Goal: Task Accomplishment & Management: Manage account settings

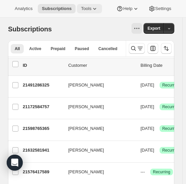
click at [84, 8] on span "Tools" at bounding box center [86, 8] width 10 height 5
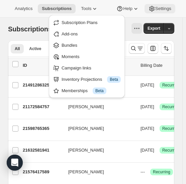
click at [163, 7] on span "Settings" at bounding box center [163, 8] width 16 height 5
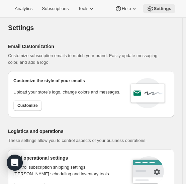
select select "22:00"
select select "09:00"
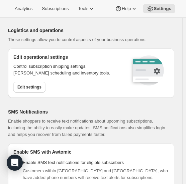
scroll to position [100, 0]
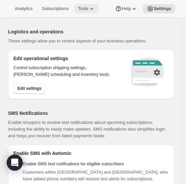
click at [90, 9] on icon at bounding box center [91, 9] width 3 height 2
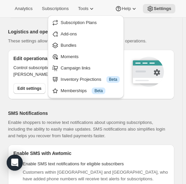
click at [127, 32] on h2 "Logistics and operations" at bounding box center [88, 31] width 161 height 7
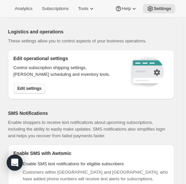
click at [32, 89] on span "Edit settings" at bounding box center [29, 88] width 24 height 5
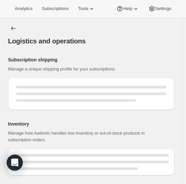
select select "DAY"
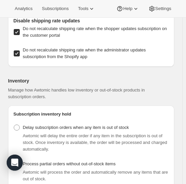
scroll to position [92, 0]
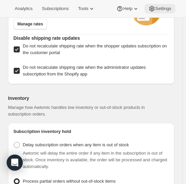
click at [155, 11] on span "Settings" at bounding box center [163, 8] width 16 height 5
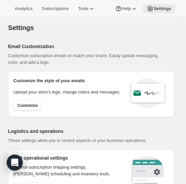
select select "22:00"
select select "09:00"
click at [88, 10] on icon at bounding box center [91, 8] width 7 height 7
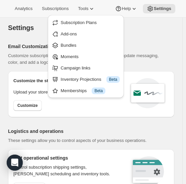
drag, startPoint x: 93, startPoint y: 70, endPoint x: 137, endPoint y: 39, distance: 53.1
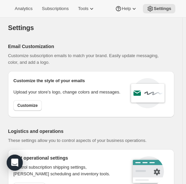
click at [47, 16] on div "Analytics Subscriptions Tools Help Settings" at bounding box center [93, 9] width 186 height 18
click at [46, 6] on span "Subscriptions" at bounding box center [55, 8] width 27 height 5
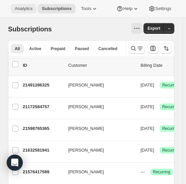
click at [24, 7] on span "Analytics" at bounding box center [24, 8] width 18 height 5
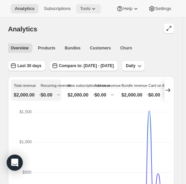
click at [94, 12] on icon at bounding box center [93, 8] width 7 height 7
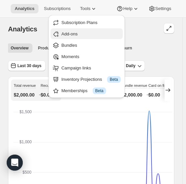
click at [92, 32] on span "Add-ons" at bounding box center [90, 34] width 59 height 7
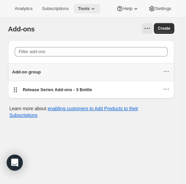
click at [85, 6] on span "Tools" at bounding box center [84, 8] width 12 height 5
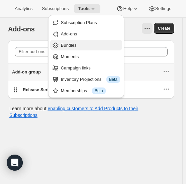
click at [89, 44] on span "Bundles" at bounding box center [90, 45] width 59 height 7
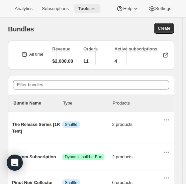
click at [84, 7] on span "Tools" at bounding box center [84, 8] width 12 height 5
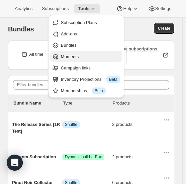
click at [90, 58] on span "Moments" at bounding box center [90, 57] width 59 height 7
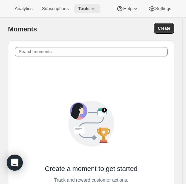
click at [90, 9] on icon at bounding box center [93, 8] width 7 height 7
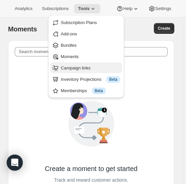
click at [97, 65] on span "Campaign links" at bounding box center [90, 68] width 59 height 7
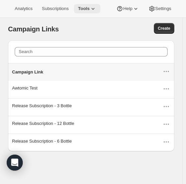
click at [90, 8] on icon at bounding box center [93, 8] width 7 height 7
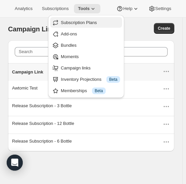
click at [82, 22] on span "Subscription Plans" at bounding box center [79, 22] width 36 height 5
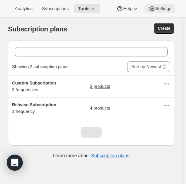
click at [152, 6] on icon at bounding box center [151, 9] width 5 height 6
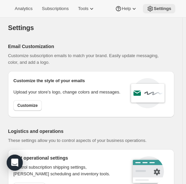
select select "22:00"
select select "09:00"
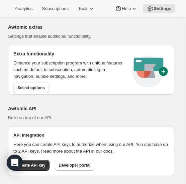
scroll to position [655, 0]
